Goal: Task Accomplishment & Management: Manage account settings

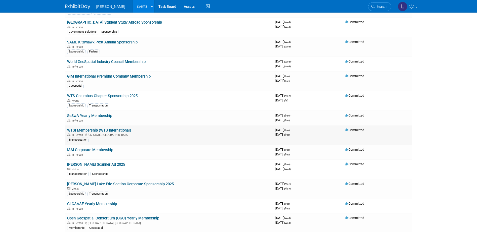
scroll to position [872, 0]
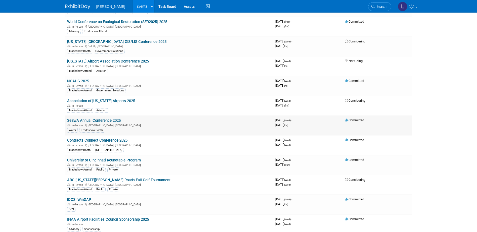
click at [118, 118] on link "SeSwA Annual Conference 2025" at bounding box center [94, 120] width 54 height 5
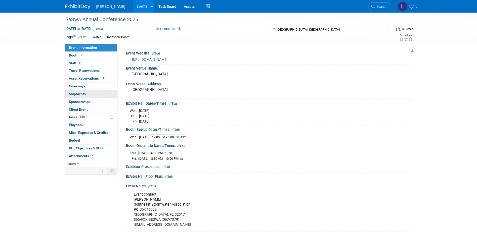
click at [89, 98] on link "0 Shipments 0" at bounding box center [91, 94] width 52 height 8
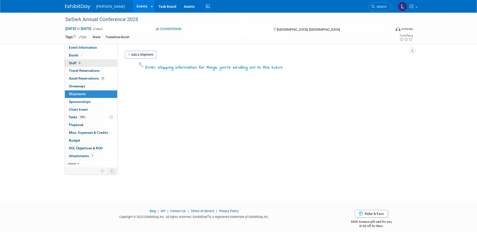
click at [90, 63] on link "6 Staff 6" at bounding box center [91, 64] width 52 height 8
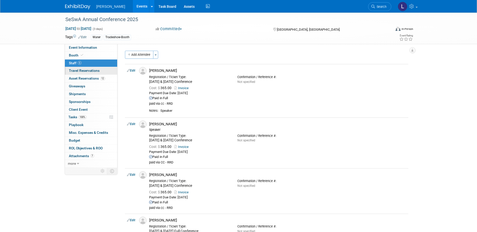
click at [93, 70] on span "Travel Reservations 0" at bounding box center [84, 71] width 31 height 4
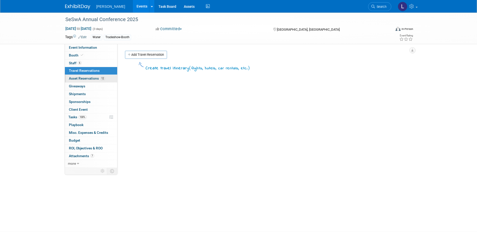
click at [93, 77] on span "Asset Reservations 12" at bounding box center [87, 78] width 36 height 4
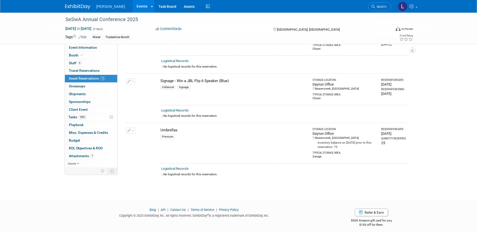
scroll to position [572, 0]
click at [98, 94] on link "0 Shipments 0" at bounding box center [91, 94] width 52 height 8
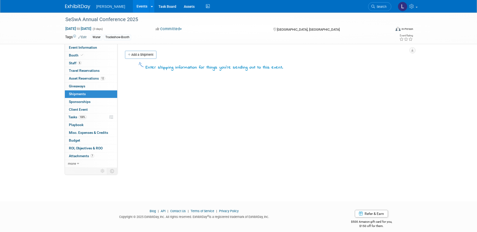
click at [139, 54] on link "Add a Shipment" at bounding box center [140, 55] width 31 height 8
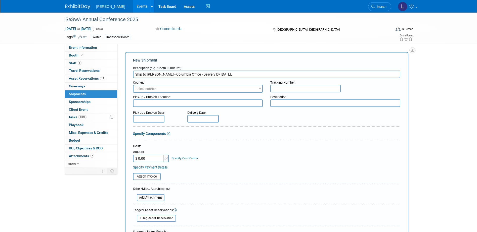
click at [259, 73] on input "Ship to James Riddle - Columbia Office - Delivery by Monday," at bounding box center [266, 75] width 267 height 8
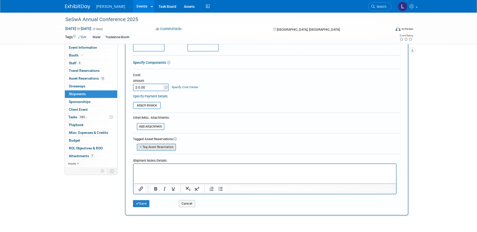
scroll to position [101, 0]
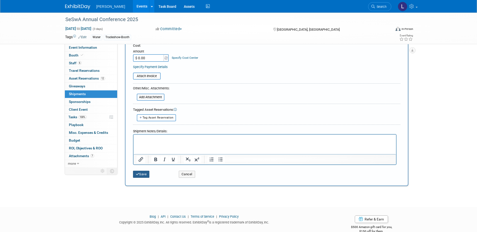
type input "Ship to James Riddle - Columbia Office - Delivery by Monday, Sept 29"
click at [143, 175] on button "Save" at bounding box center [141, 174] width 17 height 7
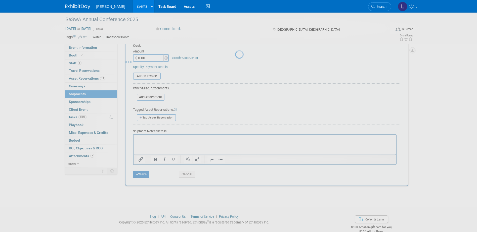
scroll to position [5, 0]
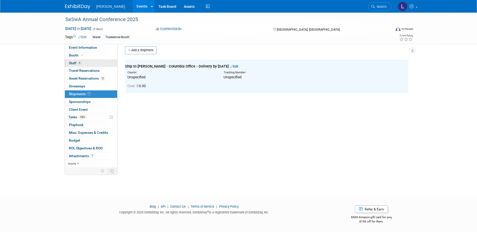
click at [99, 65] on link "6 Staff 6" at bounding box center [91, 64] width 52 height 8
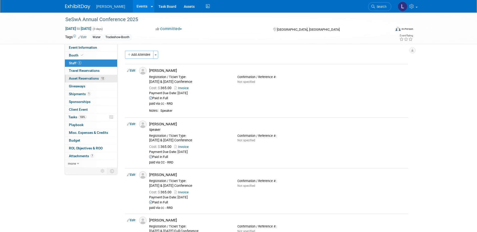
click at [91, 78] on span "Asset Reservations 12" at bounding box center [87, 78] width 36 height 4
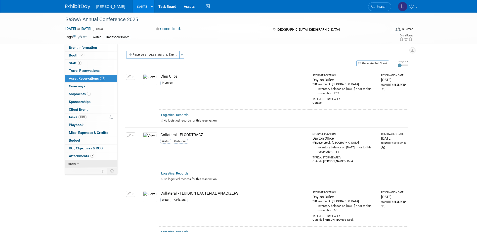
click at [89, 163] on link "more" at bounding box center [91, 164] width 52 height 8
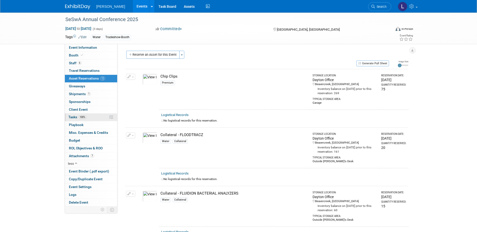
click at [88, 118] on link "100% Tasks 100%" at bounding box center [91, 118] width 52 height 8
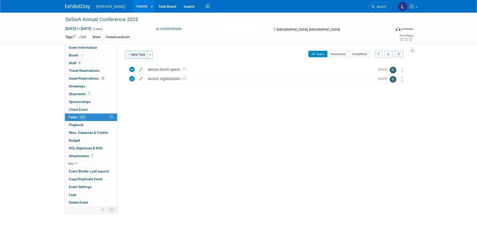
click at [148, 53] on button "New Task" at bounding box center [136, 55] width 23 height 8
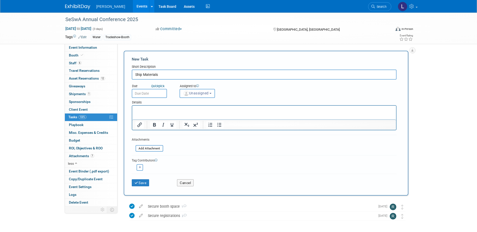
type input "Ship Materials"
click at [155, 94] on input "text" at bounding box center [149, 93] width 35 height 9
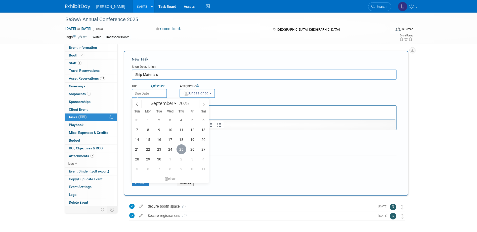
click at [180, 148] on span "25" at bounding box center [181, 149] width 10 height 10
type input "Sep 25, 2025"
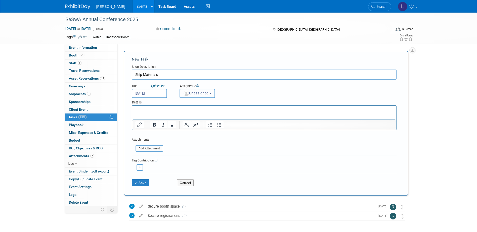
click at [204, 91] on span "Unassigned" at bounding box center [196, 93] width 26 height 4
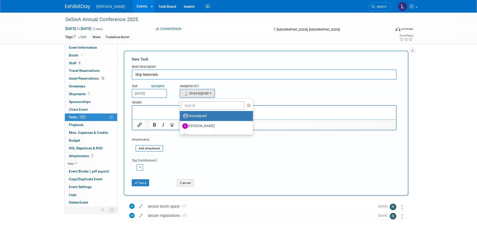
click at [204, 100] on ul "Unassigned Aaron Golden Alexandra Hall Alexis Rump Amanda Jurinen-Tweedale Amy …" at bounding box center [216, 117] width 74 height 36
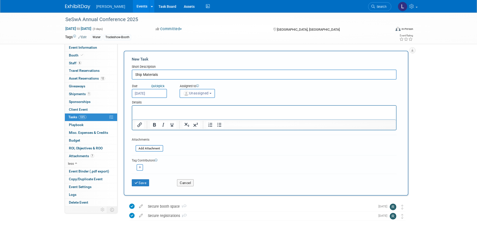
click at [204, 105] on div at bounding box center [264, 117] width 265 height 25
click at [197, 93] on span "Unassigned" at bounding box center [196, 93] width 26 height 4
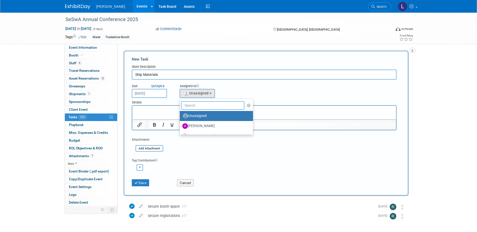
click at [197, 101] on input "text" at bounding box center [213, 105] width 64 height 9
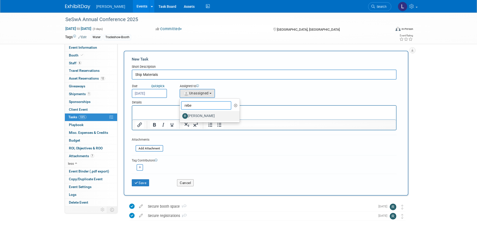
type input "rebe"
click at [200, 115] on label "Rebecca Deis" at bounding box center [208, 116] width 53 height 8
click at [180, 115] on input "Rebecca Deis" at bounding box center [178, 115] width 3 height 3
select select "844a177d-a181-44ff-a72a-5731d68e4351"
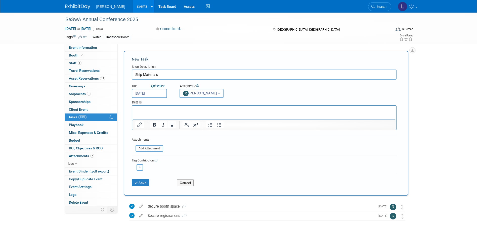
click at [141, 170] on button "button" at bounding box center [139, 167] width 7 height 7
select select
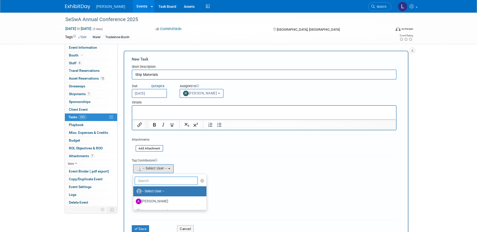
click at [147, 178] on input "text" at bounding box center [166, 181] width 64 height 9
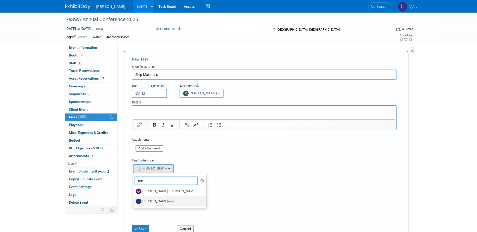
type input "me"
click at [156, 202] on label "Lindsey Wolanczyk (me)" at bounding box center [169, 202] width 66 height 8
click at [134, 202] on input "Lindsey Wolanczyk (me)" at bounding box center [132, 200] width 3 height 3
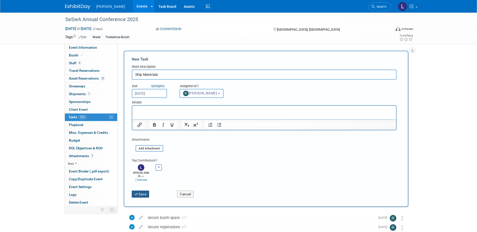
click at [141, 191] on button "Save" at bounding box center [141, 194] width 18 height 7
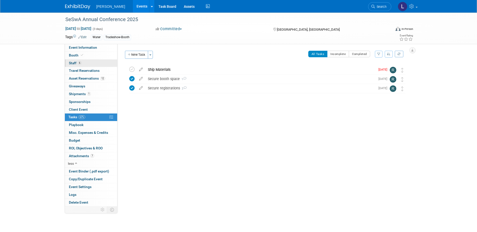
click at [95, 62] on link "6 Staff 6" at bounding box center [91, 64] width 52 height 8
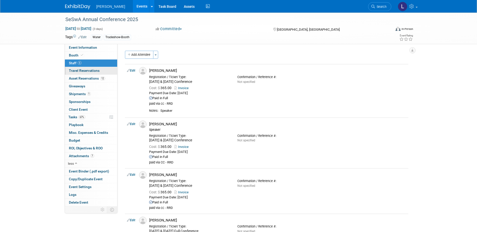
click at [95, 71] on span "Travel Reservations 0" at bounding box center [84, 71] width 31 height 4
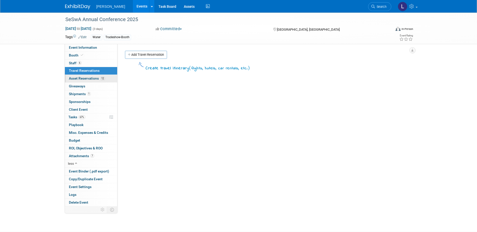
click at [98, 78] on span "Asset Reservations 12" at bounding box center [87, 78] width 36 height 4
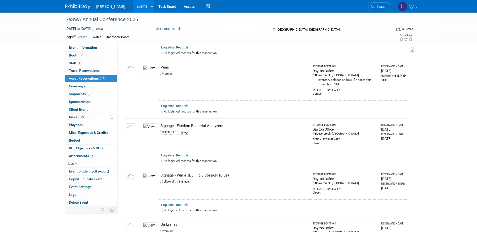
scroll to position [503, 0]
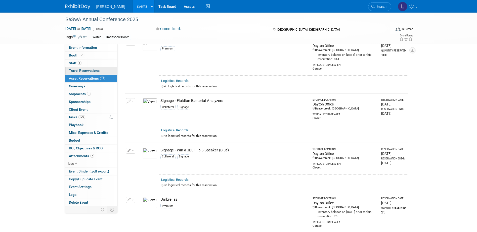
click at [91, 70] on span "Travel Reservations 0" at bounding box center [84, 71] width 31 height 4
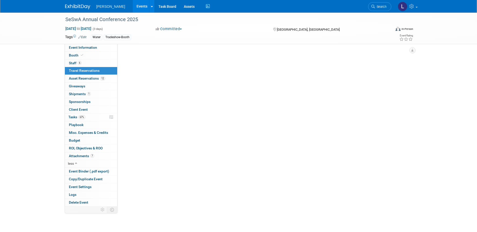
scroll to position [0, 0]
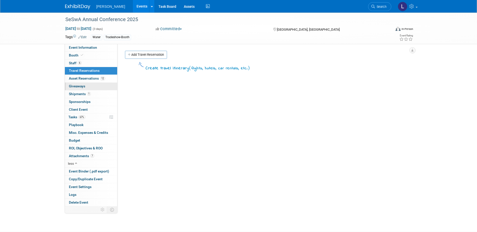
click at [93, 87] on link "0 Giveaways 0" at bounding box center [91, 87] width 52 height 8
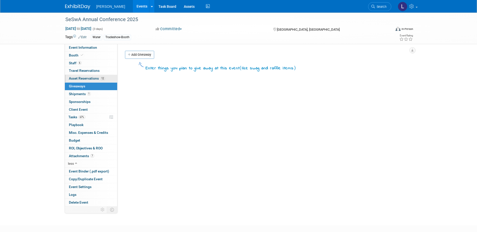
click at [94, 79] on span "Asset Reservations 12" at bounding box center [87, 78] width 36 height 4
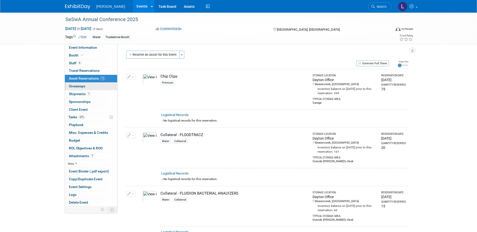
click at [93, 85] on link "0 Giveaways 0" at bounding box center [91, 87] width 52 height 8
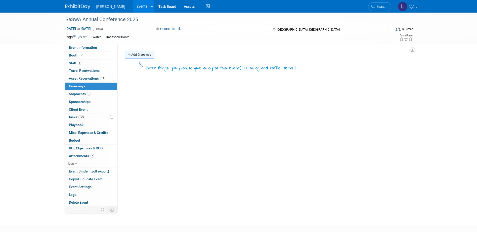
click at [146, 55] on link "Add Giveaway" at bounding box center [139, 55] width 29 height 8
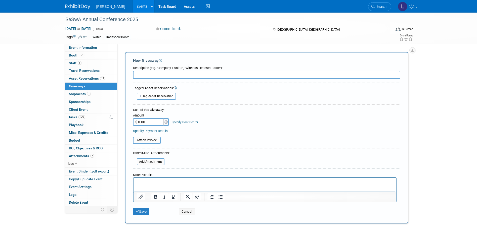
click at [155, 75] on input "text" at bounding box center [266, 75] width 267 height 8
type input "Now Hiring signage"
click at [192, 211] on button "Cancel" at bounding box center [187, 211] width 16 height 7
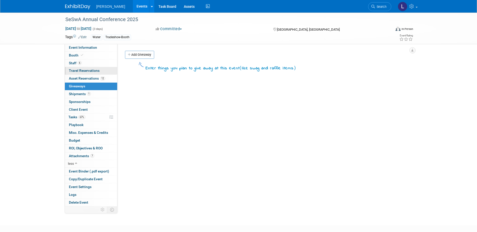
click at [85, 69] on span "Travel Reservations 0" at bounding box center [84, 71] width 31 height 4
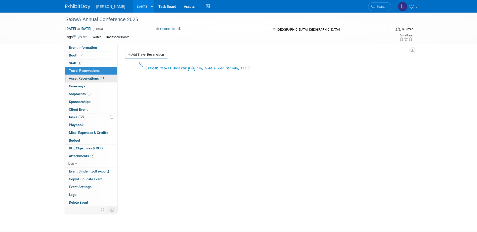
click at [85, 79] on span "Asset Reservations 12" at bounding box center [87, 78] width 36 height 4
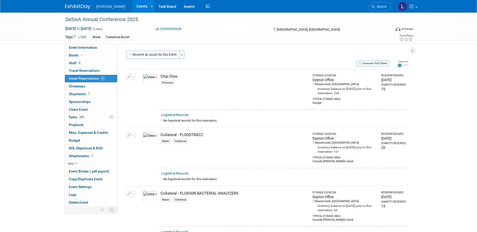
click at [133, 8] on link "Events" at bounding box center [142, 6] width 18 height 13
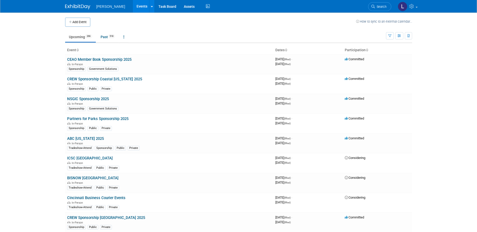
scroll to position [634, 0]
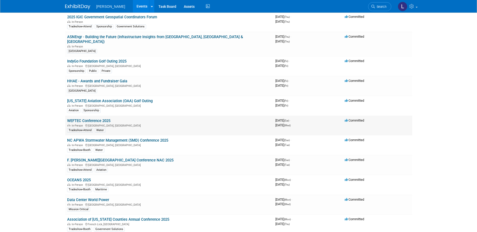
click at [106, 119] on link "WEFTEC Conference 2025" at bounding box center [88, 121] width 43 height 5
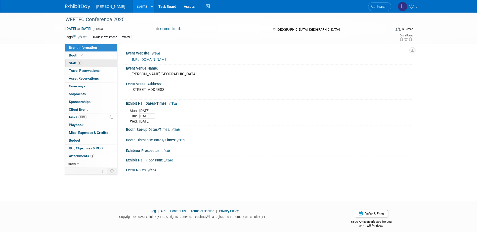
click at [88, 63] on link "6 Staff 6" at bounding box center [91, 64] width 52 height 8
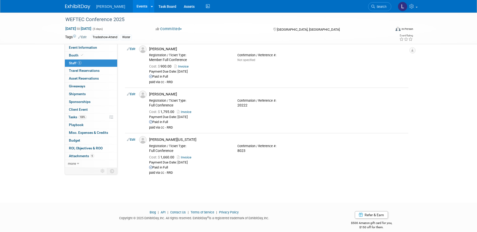
scroll to position [164, 0]
